Goal: Task Accomplishment & Management: Manage account settings

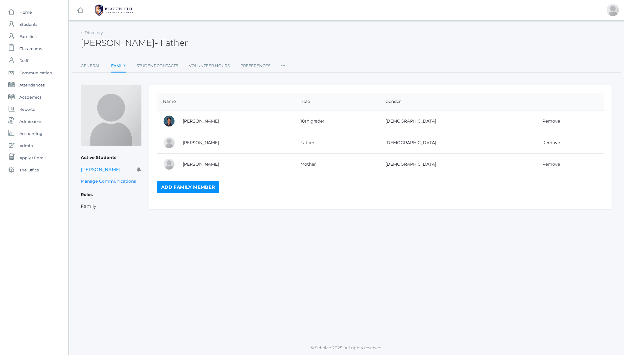
click at [159, 41] on span "- Father" at bounding box center [171, 43] width 33 height 10
click at [92, 33] on link "Directory" at bounding box center [94, 32] width 18 height 5
click at [119, 43] on h2 "Patrick Ortega - Father" at bounding box center [134, 42] width 107 height 9
click at [33, 52] on span "Classrooms" at bounding box center [30, 48] width 22 height 12
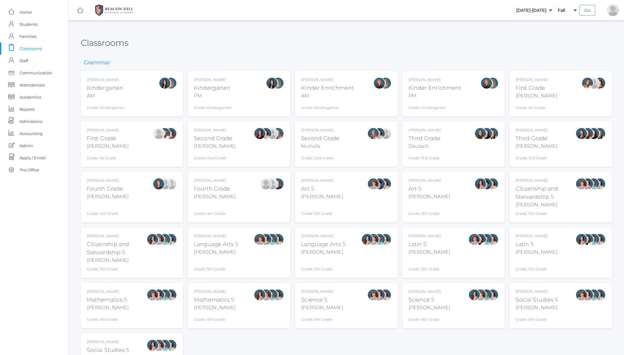
click at [160, 103] on div at bounding box center [165, 93] width 12 height 33
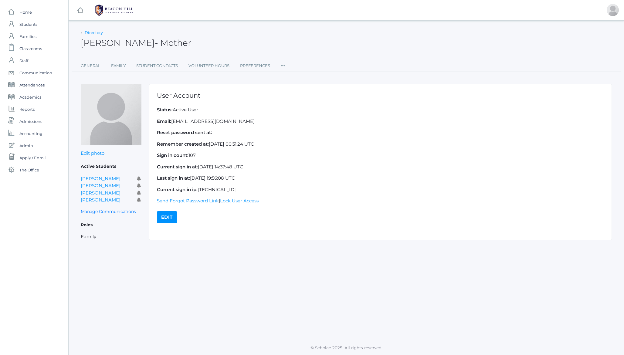
click at [93, 30] on link "Directory" at bounding box center [94, 32] width 18 height 5
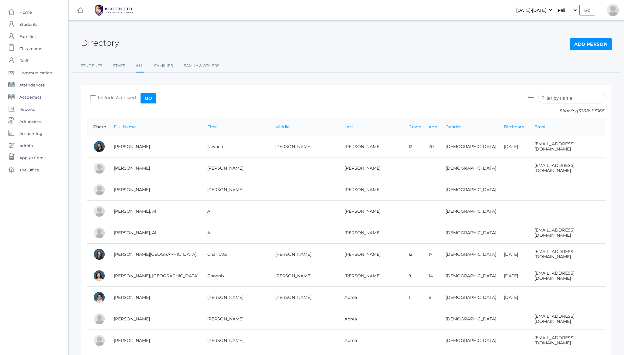
click at [543, 96] on div "Photo Id Full Name First Name Middle Name Last Name Grade Age Gender Birthdate …" at bounding box center [567, 104] width 78 height 27
click at [556, 96] on input "search" at bounding box center [571, 98] width 67 height 11
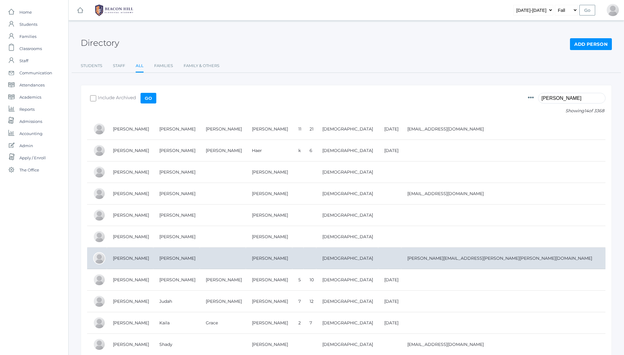
type input "henry"
click at [153, 263] on td "Henry, Nicole" at bounding box center [130, 259] width 46 height 22
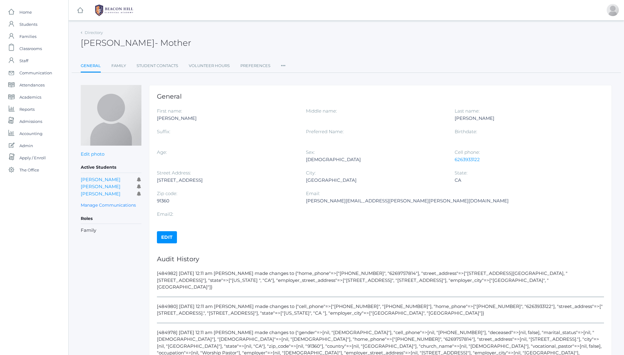
click at [282, 66] on icon at bounding box center [283, 64] width 5 height 8
click at [306, 91] on link "User Access" at bounding box center [305, 90] width 36 height 12
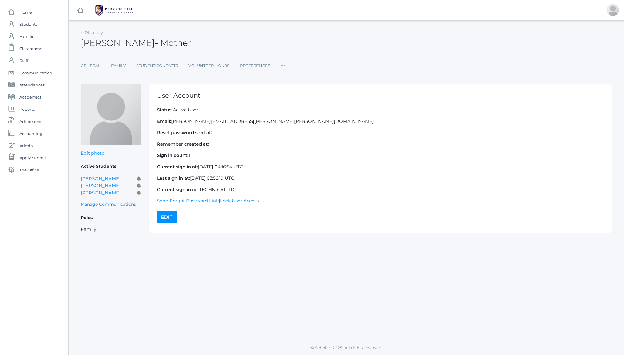
click at [212, 123] on p "Email: nicole.alece.henry@gmail.com" at bounding box center [380, 121] width 447 height 7
click at [283, 65] on icon at bounding box center [283, 64] width 5 height 8
click at [292, 104] on link "Permissions" at bounding box center [305, 103] width 36 height 12
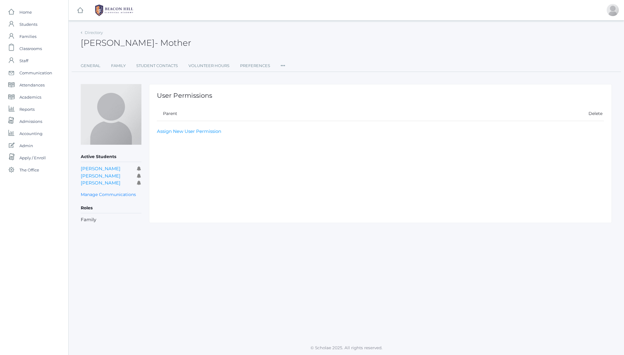
click at [178, 97] on h1 "User Permissions" at bounding box center [380, 95] width 447 height 7
click at [93, 34] on link "Directory" at bounding box center [94, 32] width 18 height 5
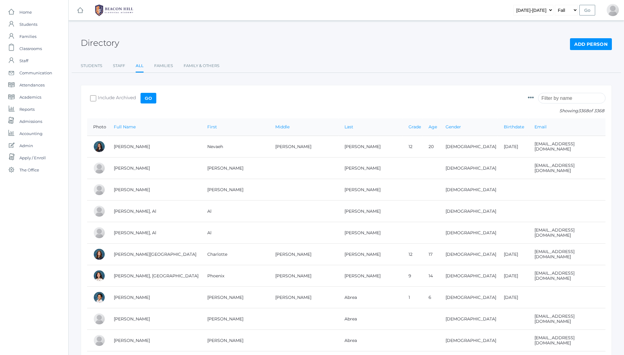
click at [562, 98] on input "search" at bounding box center [571, 98] width 67 height 11
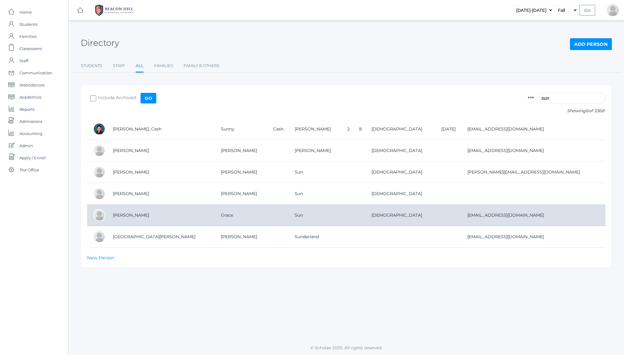
type input "sun"
click at [114, 214] on td "Sun, Grace" at bounding box center [161, 215] width 108 height 22
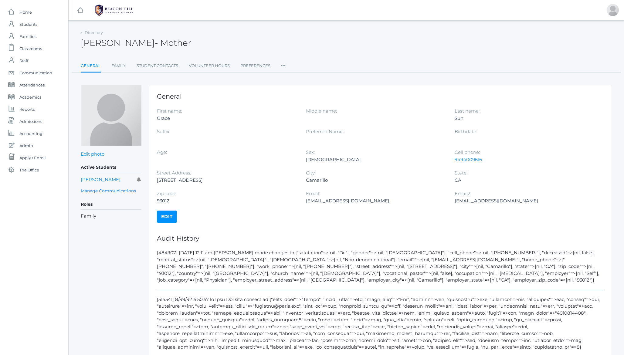
click at [281, 65] on icon at bounding box center [283, 64] width 5 height 8
click at [299, 102] on link "Permissions" at bounding box center [305, 102] width 36 height 12
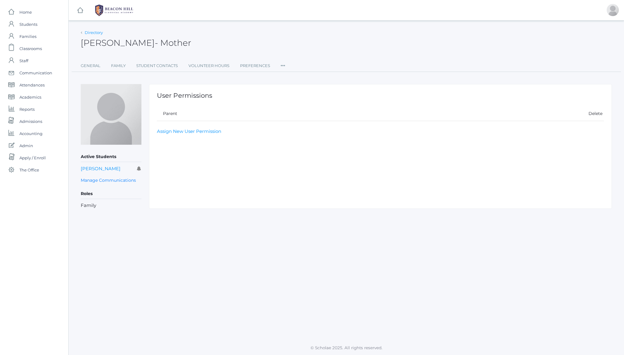
click at [94, 32] on link "Directory" at bounding box center [94, 32] width 18 height 5
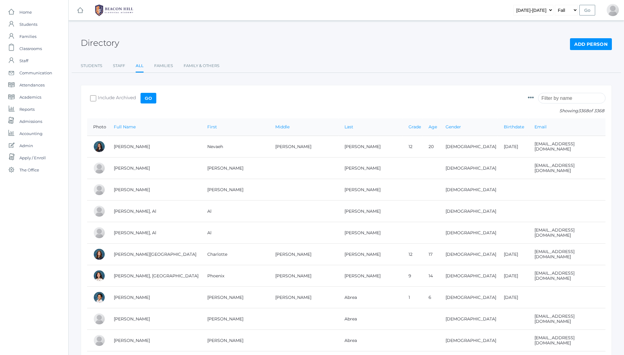
click at [554, 104] on div "Photo Id Full Name First Name Middle Name Last Name Grade Age Gender Birthdate …" at bounding box center [567, 104] width 78 height 27
click at [558, 98] on input "search" at bounding box center [571, 98] width 67 height 11
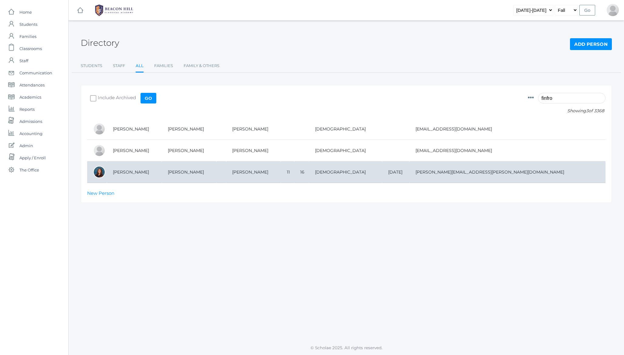
type input "finfro"
click at [124, 171] on td "[PERSON_NAME]" at bounding box center [134, 172] width 55 height 22
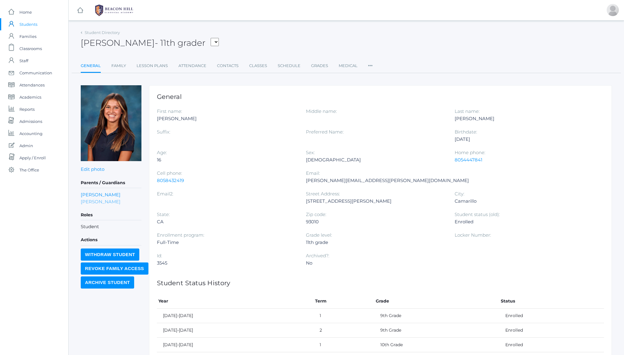
click at [90, 202] on link "[PERSON_NAME]" at bounding box center [101, 201] width 40 height 7
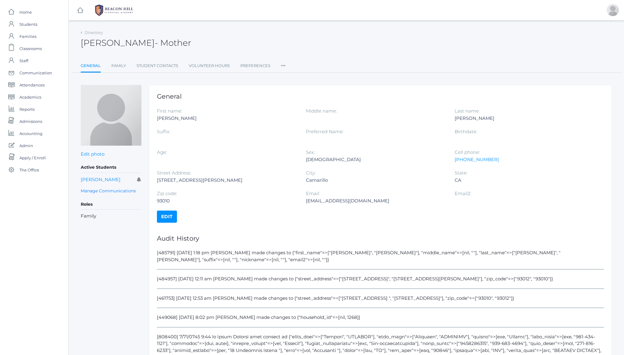
click at [284, 64] on icon at bounding box center [283, 64] width 5 height 8
click at [298, 78] on link "Roles" at bounding box center [305, 78] width 36 height 12
click at [286, 65] on ul "General Family Student Contacts Volunteer Hours Preferences Roles User Access P…" at bounding box center [346, 66] width 531 height 13
click at [283, 65] on icon at bounding box center [283, 64] width 5 height 8
click at [296, 91] on link "User Access" at bounding box center [305, 90] width 36 height 12
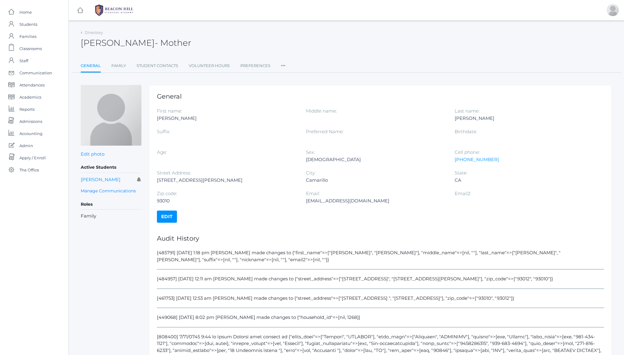
click at [286, 64] on ul "General Family Student Contacts Volunteer Hours Preferences Roles User Access P…" at bounding box center [346, 66] width 531 height 13
click at [283, 65] on icon at bounding box center [283, 64] width 5 height 8
click at [296, 102] on link "Permissions" at bounding box center [305, 102] width 36 height 12
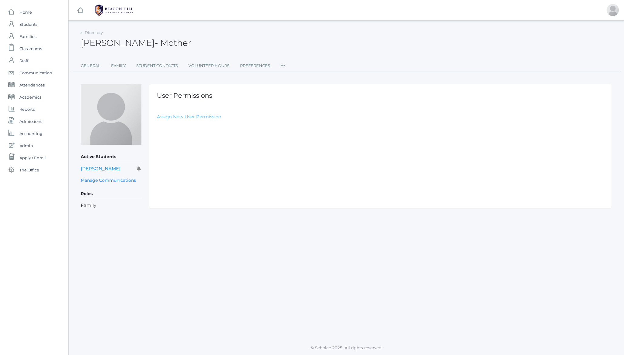
click at [196, 116] on link "Assign New User Permission" at bounding box center [189, 117] width 64 height 6
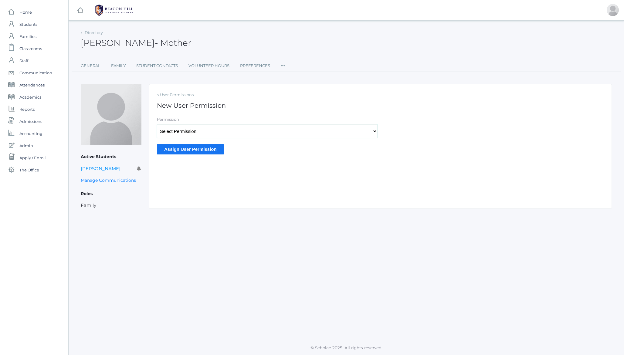
click at [178, 131] on select "Select Permission Scholae Scholae Admin Principal Accounting Admin Academic Adm…" at bounding box center [267, 131] width 221 height 14
select select "9"
click at [157, 124] on select "Select Permission Scholae Scholae Admin Principal Accounting Admin Academic Adm…" at bounding box center [267, 131] width 221 height 14
click at [188, 150] on input "Assign User Permission" at bounding box center [190, 149] width 67 height 10
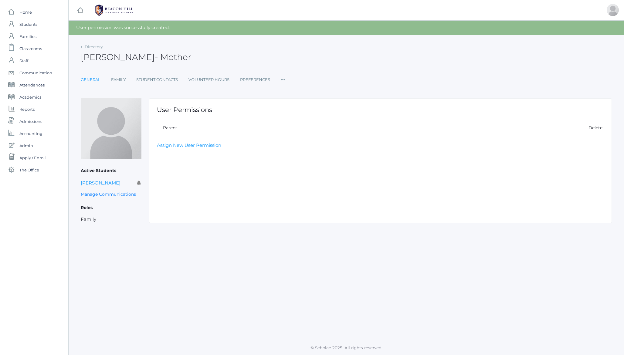
click at [86, 79] on link "General" at bounding box center [91, 80] width 20 height 12
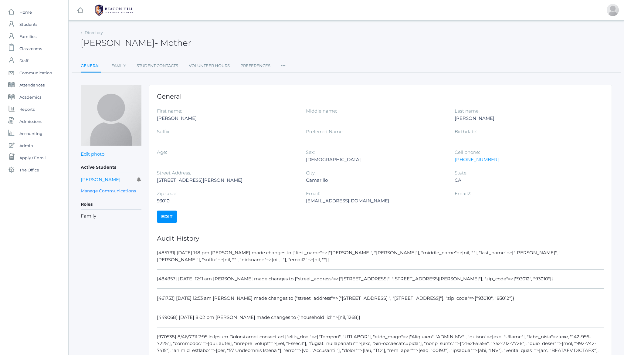
click at [220, 36] on div "Jacklyn Finfrock - Mother Jacklyn Finfrock Mother" at bounding box center [346, 39] width 531 height 22
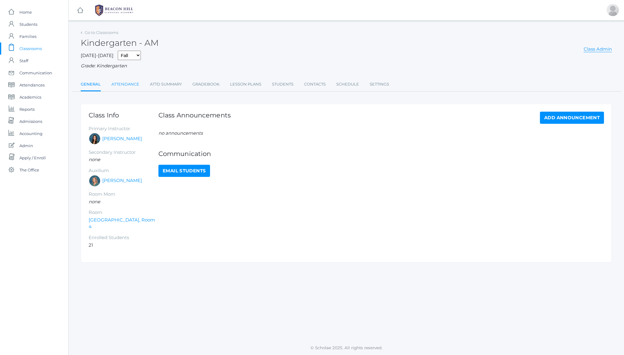
click at [127, 85] on link "Attendance" at bounding box center [125, 84] width 28 height 12
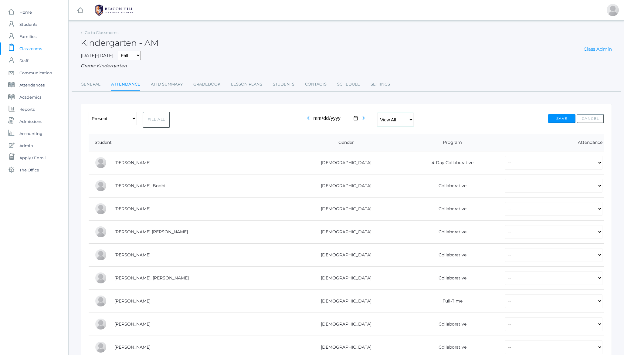
click at [400, 120] on select "View All Full-Time 4-Day Collaborative" at bounding box center [395, 120] width 36 height 14
click at [378, 113] on select "View All Full-Time 4-Day Collaborative" at bounding box center [395, 120] width 36 height 14
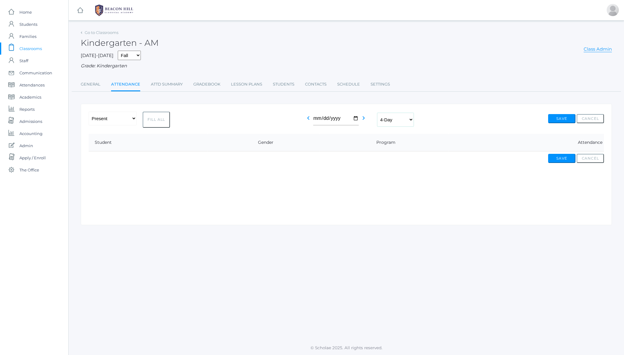
click at [401, 122] on select "View All Full-Time 4-Day Collaborative" at bounding box center [395, 120] width 36 height 14
click at [378, 113] on select "View All Full-Time 4-Day Collaborative" at bounding box center [395, 120] width 36 height 14
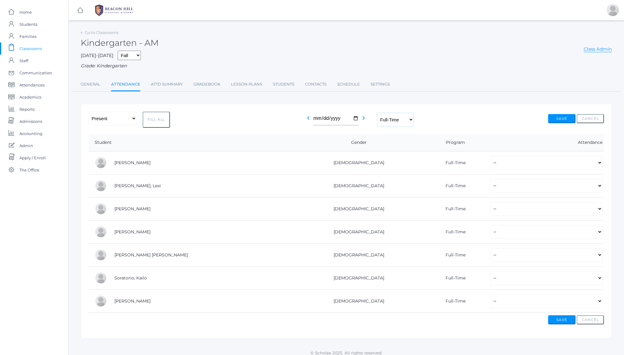
click at [395, 119] on select "View All Full-Time 4-Day Collaborative" at bounding box center [395, 120] width 36 height 14
click at [378, 113] on select "View All Full-Time 4-Day Collaborative" at bounding box center [395, 120] width 36 height 14
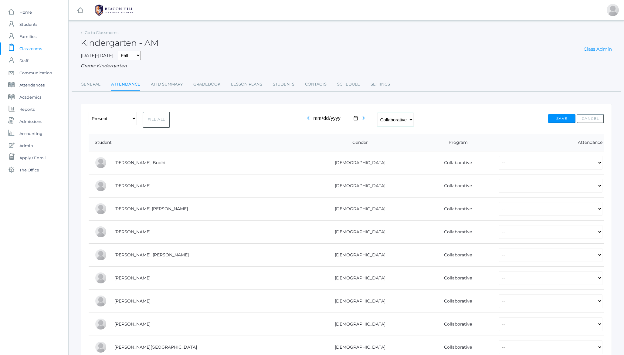
click at [397, 119] on select "View All Full-Time 4-Day Collaborative" at bounding box center [395, 120] width 36 height 14
select select "all"
click at [378, 113] on select "View All Full-Time 4-Day Collaborative" at bounding box center [395, 120] width 36 height 14
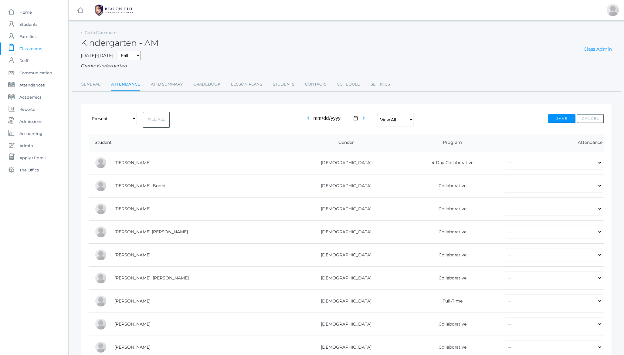
click at [438, 122] on div "-- Present Present-At-Home Tardy Excused Tardy Unexcused Absent Excused Absent …" at bounding box center [346, 120] width 515 height 16
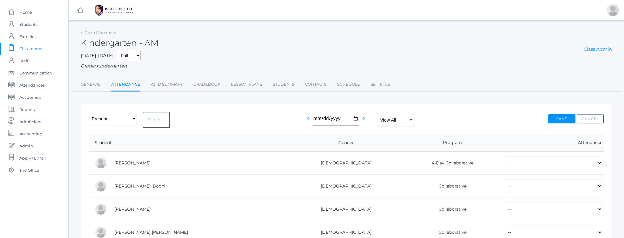
click at [397, 116] on select "View All Full-Time 4-Day Collaborative" at bounding box center [395, 120] width 36 height 14
click at [442, 112] on div "-- Present Present-At-Home Tardy Excused Tardy Unexcused Absent Excused Absent …" at bounding box center [346, 120] width 515 height 16
click at [29, 23] on span "Students" at bounding box center [28, 24] width 18 height 12
click at [432, 59] on div "2025-2026 Fall Spring Grade: Kindergarten" at bounding box center [346, 60] width 531 height 19
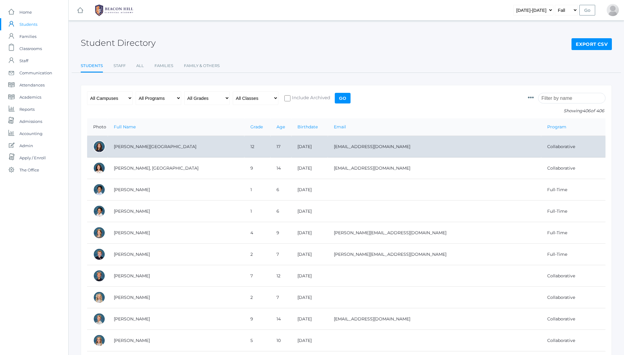
click at [131, 146] on td "[PERSON_NAME][GEOGRAPHIC_DATA]" at bounding box center [176, 147] width 137 height 22
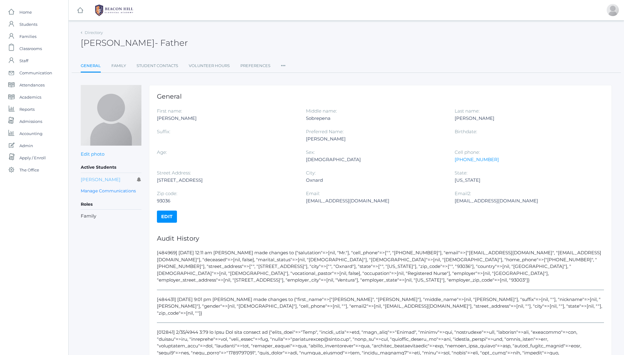
click at [89, 182] on link "[PERSON_NAME]" at bounding box center [101, 180] width 40 height 6
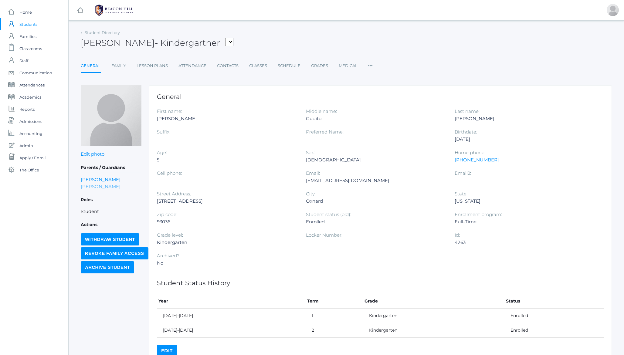
click at [99, 187] on link "[PERSON_NAME]" at bounding box center [101, 186] width 40 height 7
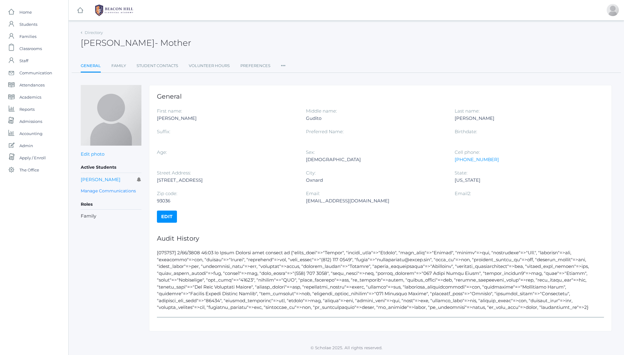
click at [285, 66] on icon at bounding box center [283, 64] width 5 height 8
click at [298, 91] on link "User Access" at bounding box center [305, 90] width 36 height 12
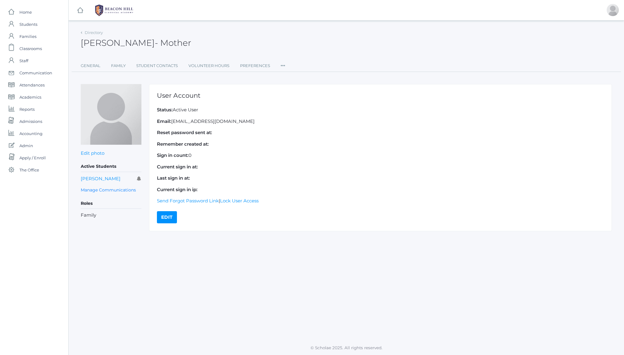
click at [281, 66] on icon at bounding box center [283, 64] width 5 height 8
click at [293, 102] on link "Permissions" at bounding box center [305, 103] width 36 height 12
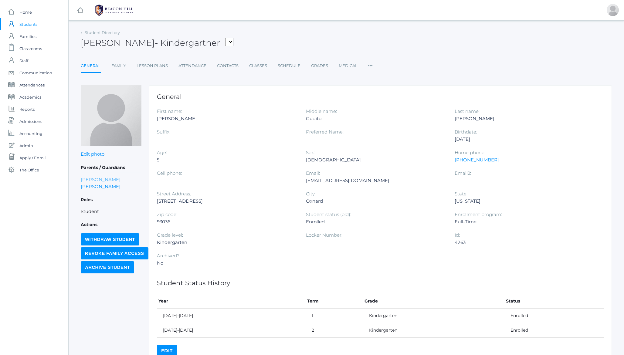
click at [96, 180] on link "John Guerra" at bounding box center [101, 179] width 40 height 7
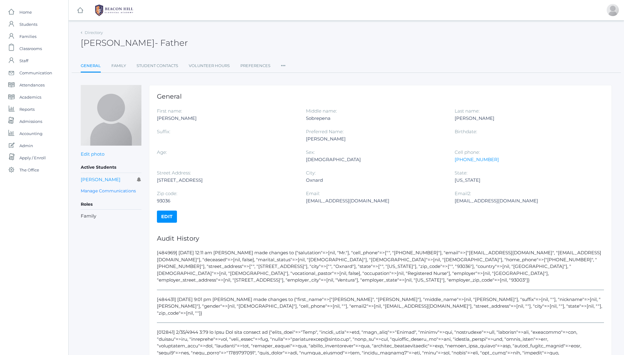
click at [283, 64] on icon at bounding box center [283, 64] width 5 height 8
click at [298, 100] on link "Permissions" at bounding box center [305, 102] width 36 height 12
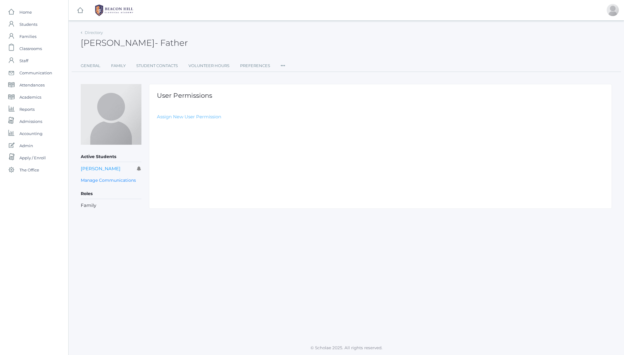
click at [199, 117] on link "Assign New User Permission" at bounding box center [189, 117] width 64 height 6
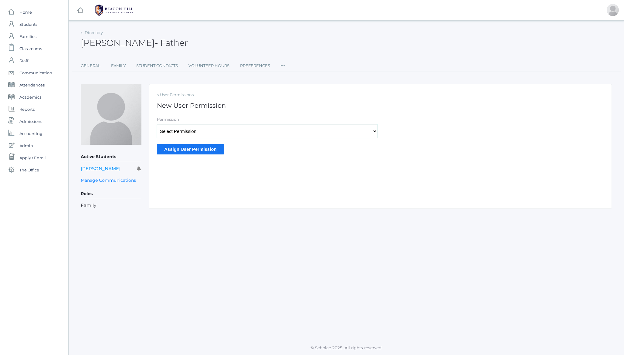
click at [178, 130] on select "Select Permission Scholae Scholae Admin Principal Accounting Admin Academic Adm…" at bounding box center [267, 131] width 221 height 14
select select "9"
click at [157, 124] on select "Select Permission Scholae Scholae Admin Principal Accounting Admin Academic Adm…" at bounding box center [267, 131] width 221 height 14
click at [184, 153] on input "Assign User Permission" at bounding box center [190, 149] width 67 height 10
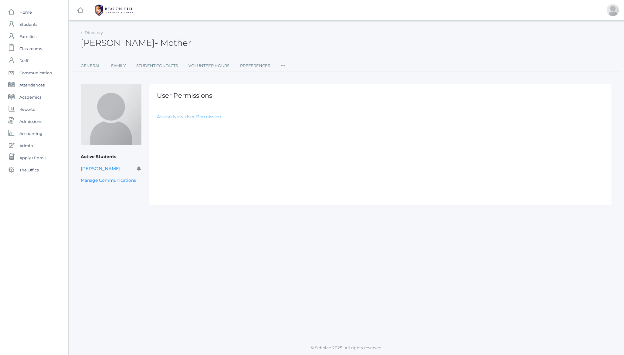
click at [171, 118] on link "Assign New User Permission" at bounding box center [189, 117] width 64 height 6
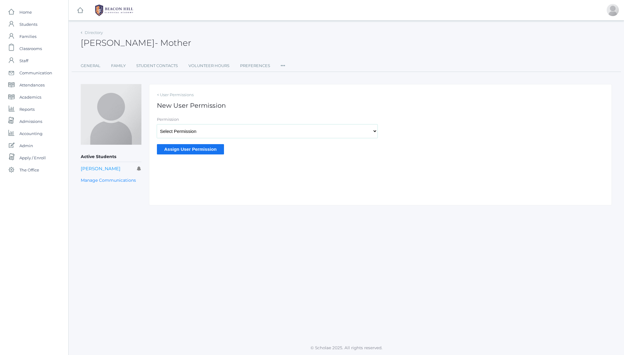
click at [174, 133] on select "Select Permission Scholae Scholae Admin Principal Accounting Admin Academic Adm…" at bounding box center [267, 131] width 221 height 14
select select "9"
click at [157, 124] on select "Select Permission Scholae Scholae Admin Principal Accounting Admin Academic Adm…" at bounding box center [267, 131] width 221 height 14
click at [190, 149] on input "Assign User Permission" at bounding box center [190, 149] width 67 height 10
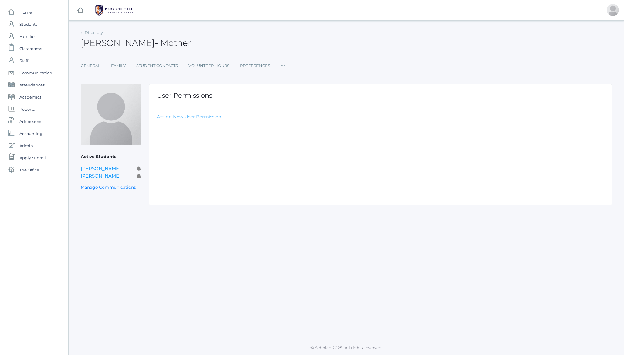
click at [186, 118] on link "Assign New User Permission" at bounding box center [189, 117] width 64 height 6
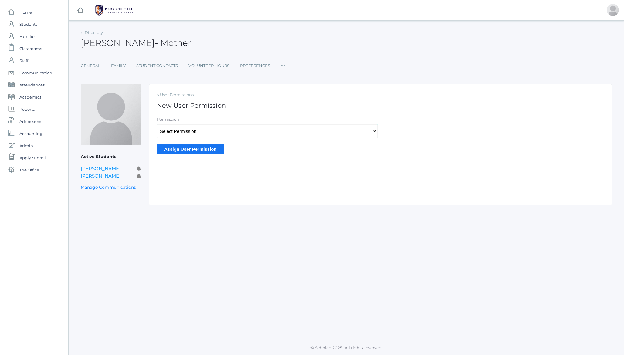
click at [175, 133] on select "Select Permission Scholae Scholae Admin Principal Accounting Admin Academic Adm…" at bounding box center [267, 131] width 221 height 14
select select "9"
click at [157, 124] on select "Select Permission Scholae Scholae Admin Principal Accounting Admin Academic Adm…" at bounding box center [267, 131] width 221 height 14
click at [208, 146] on input "Assign User Permission" at bounding box center [190, 149] width 67 height 10
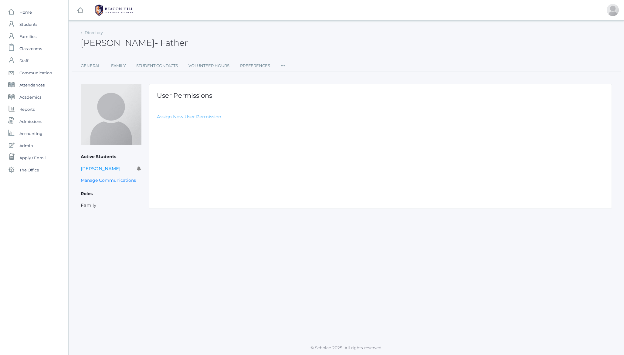
click at [177, 117] on link "Assign New User Permission" at bounding box center [189, 117] width 64 height 6
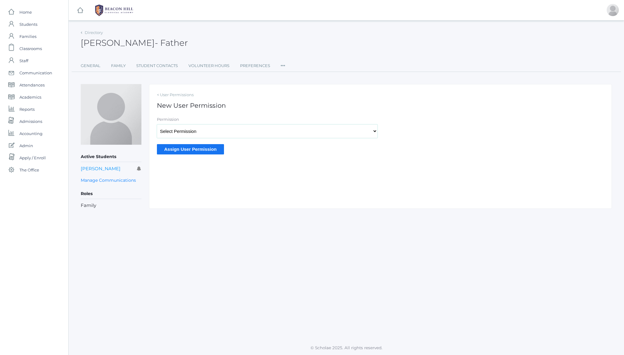
click at [177, 134] on select "Select Permission Scholae Scholae Admin Principal Accounting Admin Academic Adm…" at bounding box center [267, 131] width 221 height 14
select select "9"
click at [157, 124] on select "Select Permission Scholae Scholae Admin Principal Accounting Admin Academic Adm…" at bounding box center [267, 131] width 221 height 14
click at [181, 151] on input "Assign User Permission" at bounding box center [190, 149] width 67 height 10
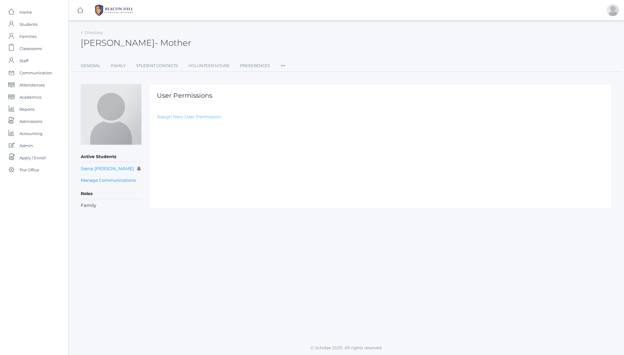
click at [175, 116] on link "Assign New User Permission" at bounding box center [189, 117] width 64 height 6
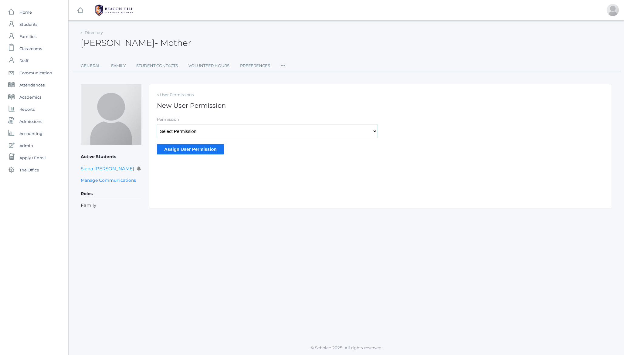
click at [181, 135] on select "Select Permission Scholae Scholae Admin Principal Accounting Admin Academic Adm…" at bounding box center [267, 131] width 221 height 14
select select "9"
click at [157, 124] on select "Select Permission Scholae Scholae Admin Principal Accounting Admin Academic Adm…" at bounding box center [267, 131] width 221 height 14
click at [194, 151] on input "Assign User Permission" at bounding box center [190, 149] width 67 height 10
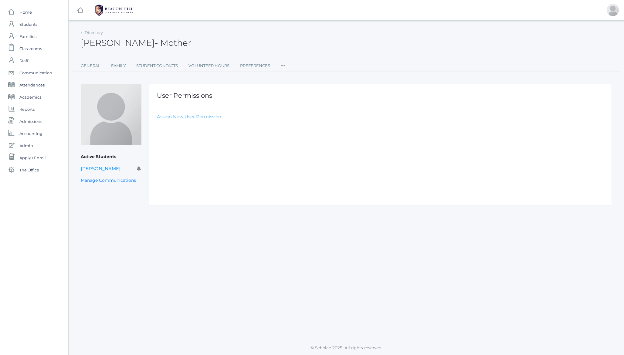
click at [183, 118] on link "Assign New User Permission" at bounding box center [189, 117] width 64 height 6
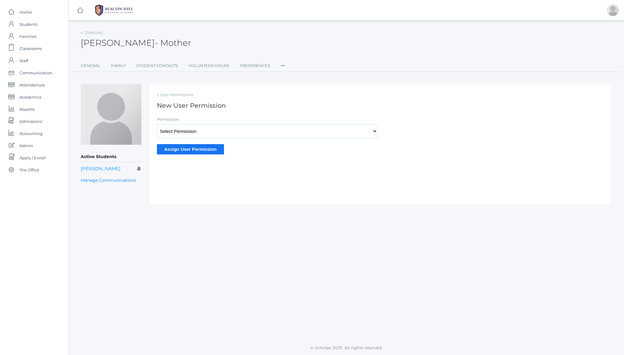
click at [188, 136] on select "Select Permission Scholae Scholae Admin Principal Accounting Admin Academic Adm…" at bounding box center [267, 131] width 221 height 14
select select "9"
click at [157, 124] on select "Select Permission Scholae Scholae Admin Principal Accounting Admin Academic Adm…" at bounding box center [267, 131] width 221 height 14
click at [186, 149] on input "Assign User Permission" at bounding box center [190, 149] width 67 height 10
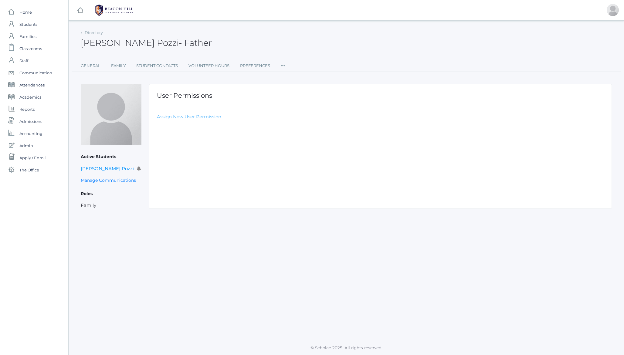
click at [174, 116] on link "Assign New User Permission" at bounding box center [189, 117] width 64 height 6
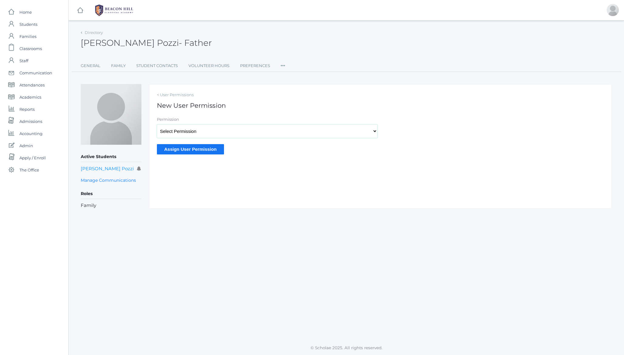
click at [185, 126] on select "Select Permission Scholae Scholae Admin Principal Accounting Admin Academic Adm…" at bounding box center [267, 131] width 221 height 14
select select "9"
click at [157, 124] on select "Select Permission Scholae Scholae Admin Principal Accounting Admin Academic Adm…" at bounding box center [267, 131] width 221 height 14
click at [163, 149] on input "Assign User Permission" at bounding box center [190, 149] width 67 height 10
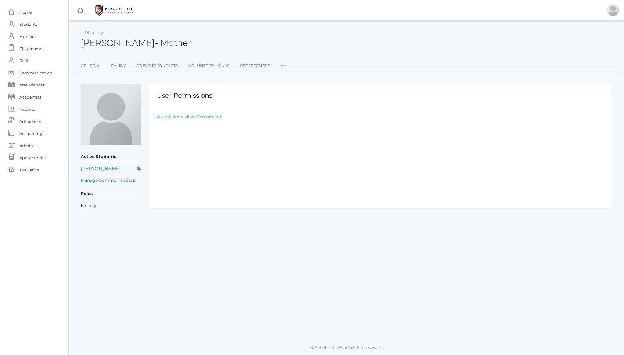
click at [168, 121] on div "User Permissions Assign New User Permission" at bounding box center [380, 146] width 463 height 125
click at [171, 115] on link "Assign New User Permission" at bounding box center [189, 117] width 64 height 6
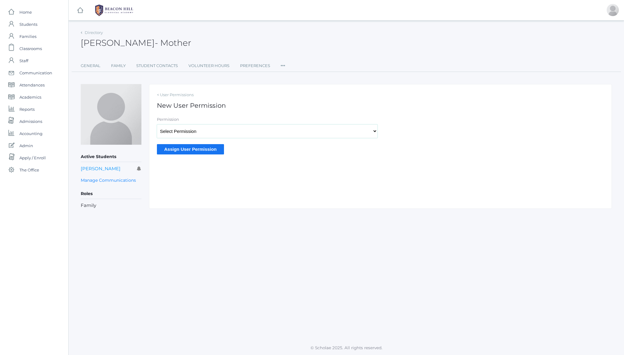
click at [190, 130] on select "Select Permission Scholae Scholae Admin Principal Accounting Admin Academic Adm…" at bounding box center [267, 131] width 221 height 14
select select "9"
click at [157, 124] on select "Select Permission Scholae Scholae Admin Principal Accounting Admin Academic Adm…" at bounding box center [267, 131] width 221 height 14
click at [202, 150] on input "Assign User Permission" at bounding box center [190, 149] width 67 height 10
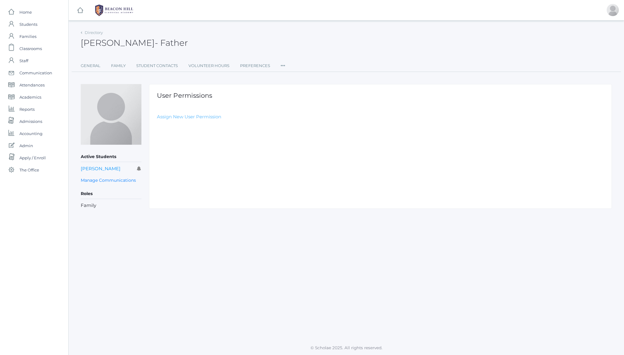
click at [184, 116] on link "Assign New User Permission" at bounding box center [189, 117] width 64 height 6
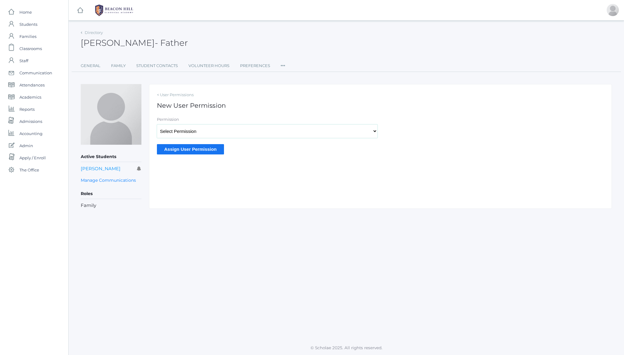
click at [186, 128] on select "Select Permission Scholae Scholae Admin Principal Accounting Admin Academic Adm…" at bounding box center [267, 131] width 221 height 14
select select "9"
click at [157, 124] on select "Select Permission Scholae Scholae Admin Principal Accounting Admin Academic Adm…" at bounding box center [267, 131] width 221 height 14
click at [181, 157] on div "< User Permissions New User Permission Permission Select Permission Scholae Sch…" at bounding box center [380, 146] width 463 height 125
click at [187, 150] on input "Assign User Permission" at bounding box center [190, 149] width 67 height 10
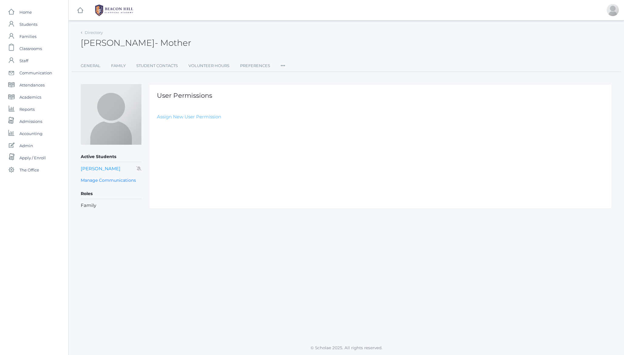
click at [174, 119] on link "Assign New User Permission" at bounding box center [189, 117] width 64 height 6
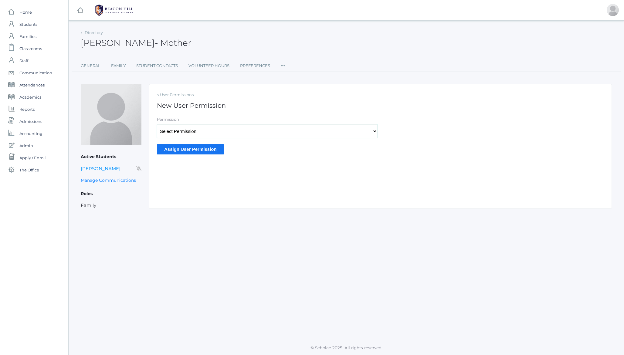
click at [180, 129] on select "Select Permission Scholae Scholae Admin Principal Accounting Admin Academic Adm…" at bounding box center [267, 131] width 221 height 14
select select "9"
click at [157, 124] on select "Select Permission Scholae Scholae Admin Principal Accounting Admin Academic Adm…" at bounding box center [267, 131] width 221 height 14
click at [194, 151] on input "Assign User Permission" at bounding box center [190, 149] width 67 height 10
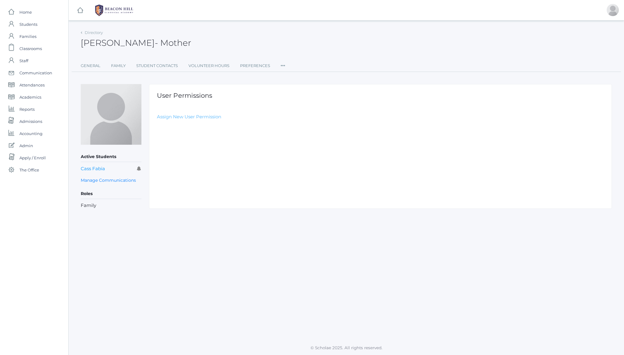
click at [165, 118] on link "Assign New User Permission" at bounding box center [189, 117] width 64 height 6
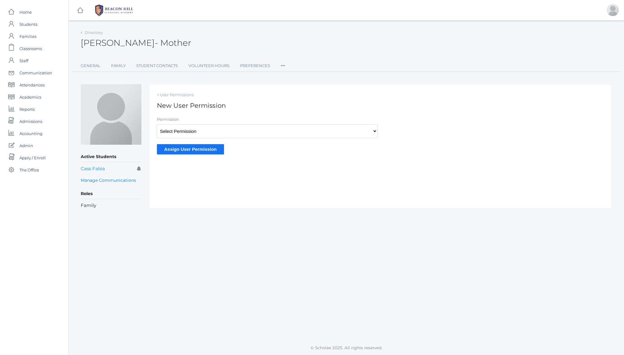
click at [189, 129] on select "Select Permission Scholae Scholae Admin Principal Accounting Admin Academic Adm…" at bounding box center [267, 131] width 221 height 14
select select "9"
click at [157, 124] on select "Select Permission Scholae Scholae Admin Principal Accounting Admin Academic Adm…" at bounding box center [267, 131] width 221 height 14
click at [196, 152] on input "Assign User Permission" at bounding box center [190, 149] width 67 height 10
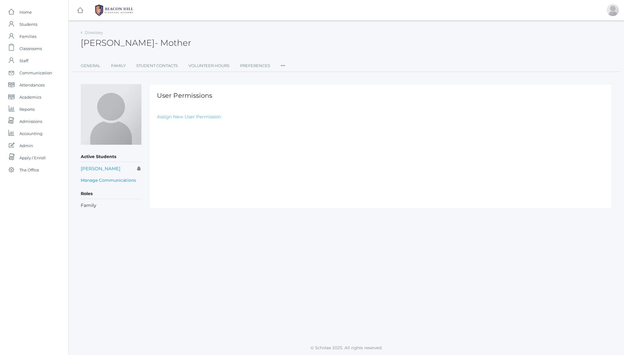
click at [176, 116] on link "Assign New User Permission" at bounding box center [189, 117] width 64 height 6
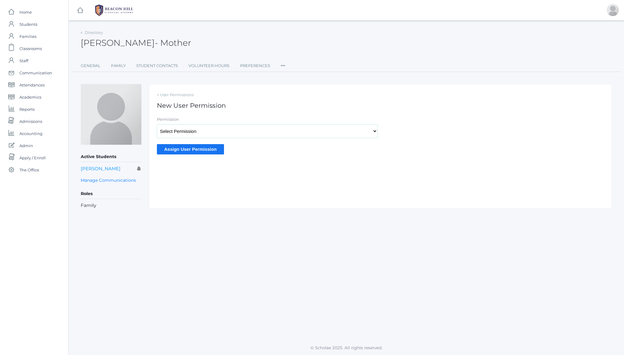
click at [183, 134] on select "Select Permission Scholae Scholae Admin Principal Accounting Admin Academic Adm…" at bounding box center [267, 131] width 221 height 14
select select "9"
click at [157, 124] on select "Select Permission Scholae Scholae Admin Principal Accounting Admin Academic Adm…" at bounding box center [267, 131] width 221 height 14
click at [190, 149] on input "Assign User Permission" at bounding box center [190, 149] width 67 height 10
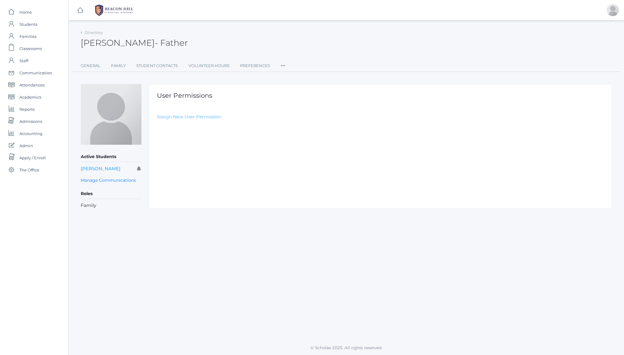
click at [179, 114] on link "Assign New User Permission" at bounding box center [189, 117] width 64 height 6
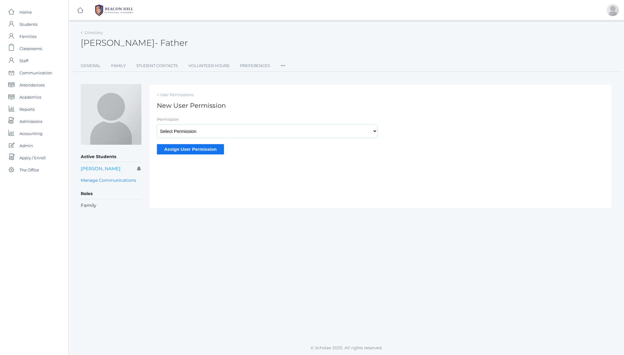
click at [186, 134] on select "Select Permission Scholae Scholae Admin Principal Accounting Admin Academic Adm…" at bounding box center [267, 131] width 221 height 14
select select "9"
click at [157, 124] on select "Select Permission Scholae Scholae Admin Principal Accounting Admin Academic Adm…" at bounding box center [267, 131] width 221 height 14
click at [195, 148] on input "Assign User Permission" at bounding box center [190, 149] width 67 height 10
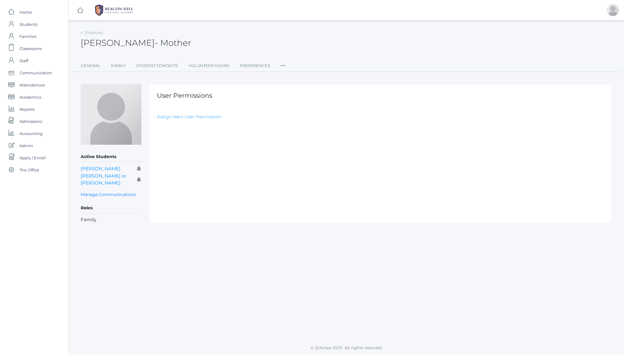
click at [189, 116] on link "Assign New User Permission" at bounding box center [189, 117] width 64 height 6
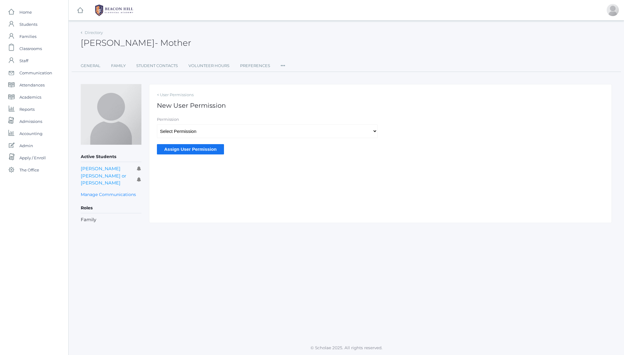
click at [190, 151] on input "Assign User Permission" at bounding box center [190, 149] width 67 height 10
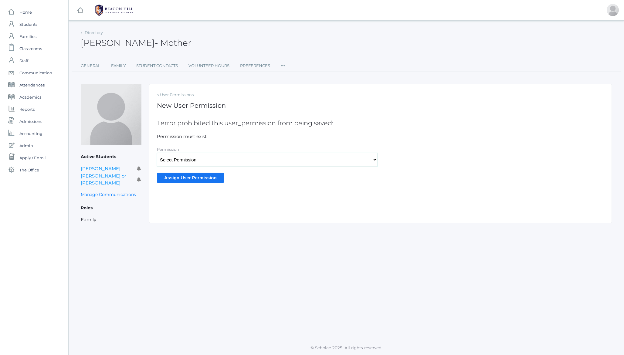
click at [182, 160] on select "Select Permission Scholae Scholae Admin Principal Accounting Admin Academic Adm…" at bounding box center [267, 160] width 221 height 14
select select "9"
click at [157, 153] on select "Select Permission Scholae Scholae Admin Principal Accounting Admin Academic Adm…" at bounding box center [267, 160] width 221 height 14
click at [183, 172] on form "1 error prohibited this user_permission from being saved: Permission must exist…" at bounding box center [380, 151] width 447 height 63
click at [181, 177] on input "Assign User Permission" at bounding box center [190, 178] width 67 height 10
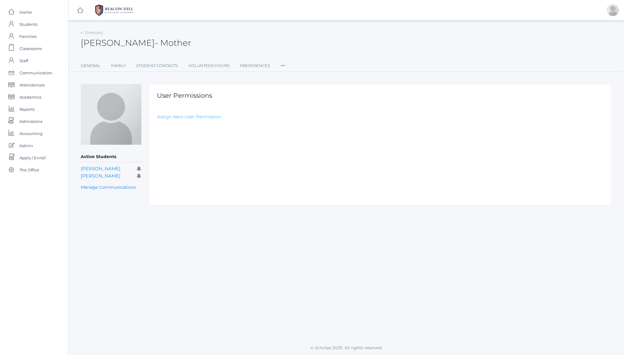
click at [183, 116] on link "Assign New User Permission" at bounding box center [189, 117] width 64 height 6
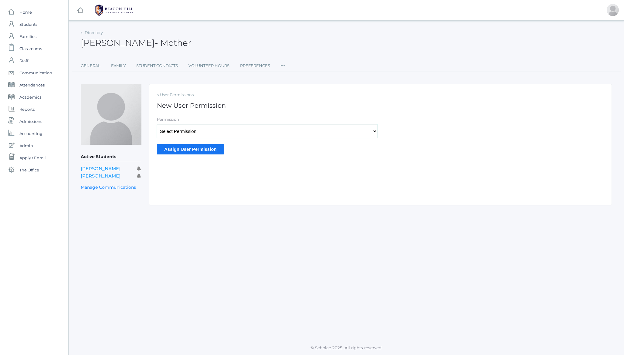
click at [198, 129] on select "Select Permission Scholae Scholae Admin Principal Accounting Admin Academic Adm…" at bounding box center [267, 131] width 221 height 14
select select "9"
click at [157, 124] on select "Select Permission Scholae Scholae Admin Principal Accounting Admin Academic Adm…" at bounding box center [267, 131] width 221 height 14
click at [187, 150] on input "Assign User Permission" at bounding box center [190, 149] width 67 height 10
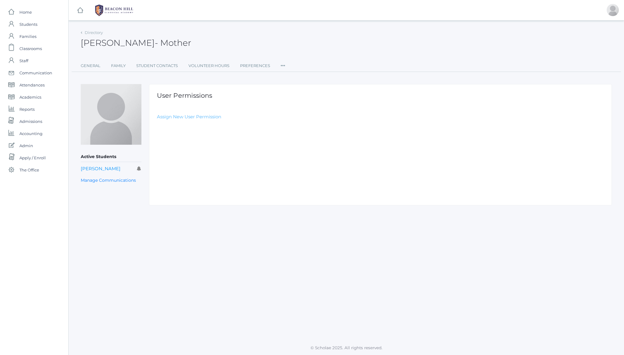
click at [183, 117] on link "Assign New User Permission" at bounding box center [189, 117] width 64 height 6
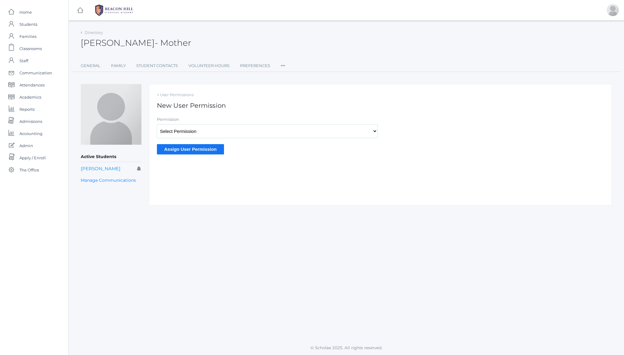
click at [176, 133] on select "Select Permission Scholae Scholae Admin Principal Accounting Admin Academic Adm…" at bounding box center [267, 131] width 221 height 14
select select "9"
click at [157, 124] on select "Select Permission Scholae Scholae Admin Principal Accounting Admin Academic Adm…" at bounding box center [267, 131] width 221 height 14
click at [184, 147] on input "Assign User Permission" at bounding box center [190, 149] width 67 height 10
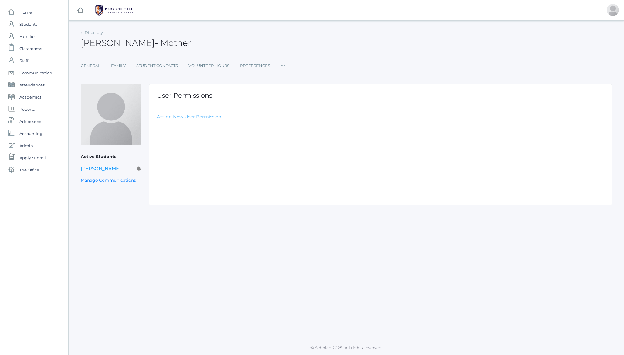
click at [173, 116] on link "Assign New User Permission" at bounding box center [189, 117] width 64 height 6
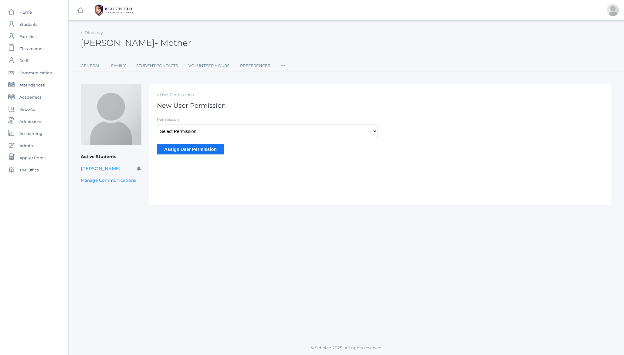
click at [183, 134] on select "Select Permission Scholae Scholae Admin Principal Accounting Admin Academic Adm…" at bounding box center [267, 131] width 221 height 14
select select "9"
click at [157, 124] on select "Select Permission Scholae Scholae Admin Principal Accounting Admin Academic Adm…" at bounding box center [267, 131] width 221 height 14
click at [196, 148] on input "Assign User Permission" at bounding box center [190, 149] width 67 height 10
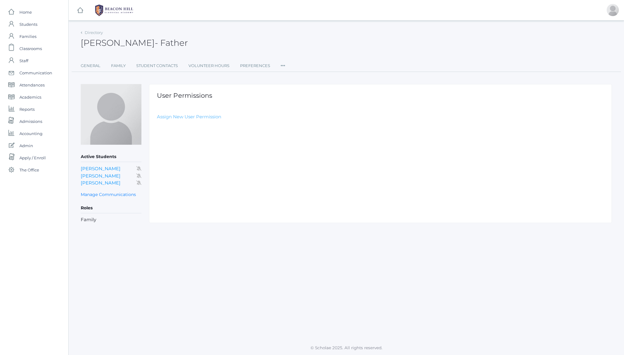
click at [176, 118] on link "Assign New User Permission" at bounding box center [189, 117] width 64 height 6
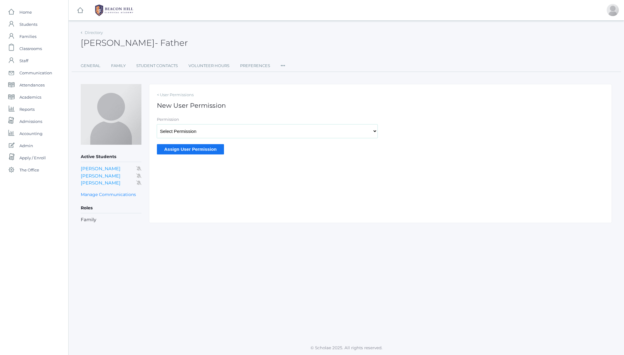
click at [173, 130] on select "Select Permission Scholae Scholae Admin Principal Accounting Admin Academic Adm…" at bounding box center [267, 131] width 221 height 14
select select "9"
click at [157, 124] on select "Select Permission Scholae Scholae Admin Principal Accounting Admin Academic Adm…" at bounding box center [267, 131] width 221 height 14
click at [198, 150] on input "Assign User Permission" at bounding box center [190, 149] width 67 height 10
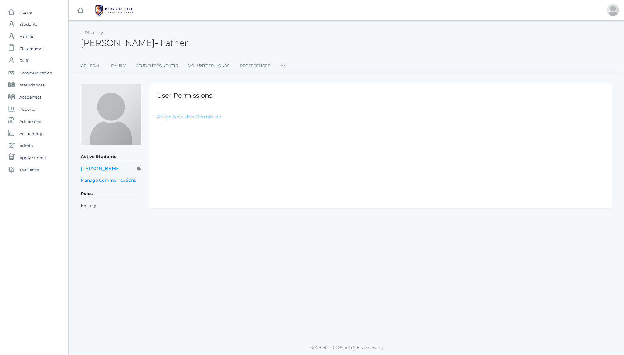
click at [188, 119] on link "Assign New User Permission" at bounding box center [189, 117] width 64 height 6
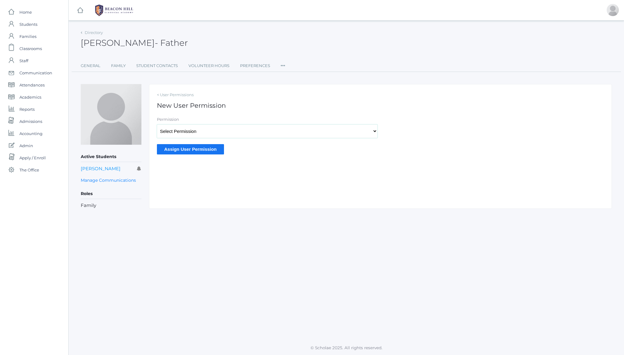
click at [192, 134] on select "Select Permission Scholae Scholae Admin Principal Accounting Admin Academic Adm…" at bounding box center [267, 131] width 221 height 14
select select "9"
click at [157, 124] on select "Select Permission Scholae Scholae Admin Principal Accounting Admin Academic Adm…" at bounding box center [267, 131] width 221 height 14
click at [200, 152] on input "Assign User Permission" at bounding box center [190, 149] width 67 height 10
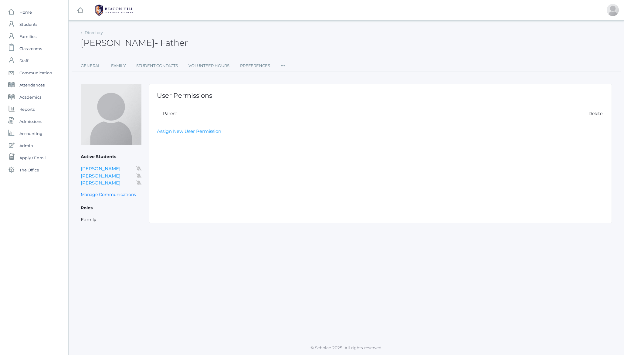
click at [155, 43] on span "- Father" at bounding box center [171, 43] width 33 height 10
click at [155, 41] on span "- Father" at bounding box center [171, 43] width 33 height 10
